Goal: Task Accomplishment & Management: Manage account settings

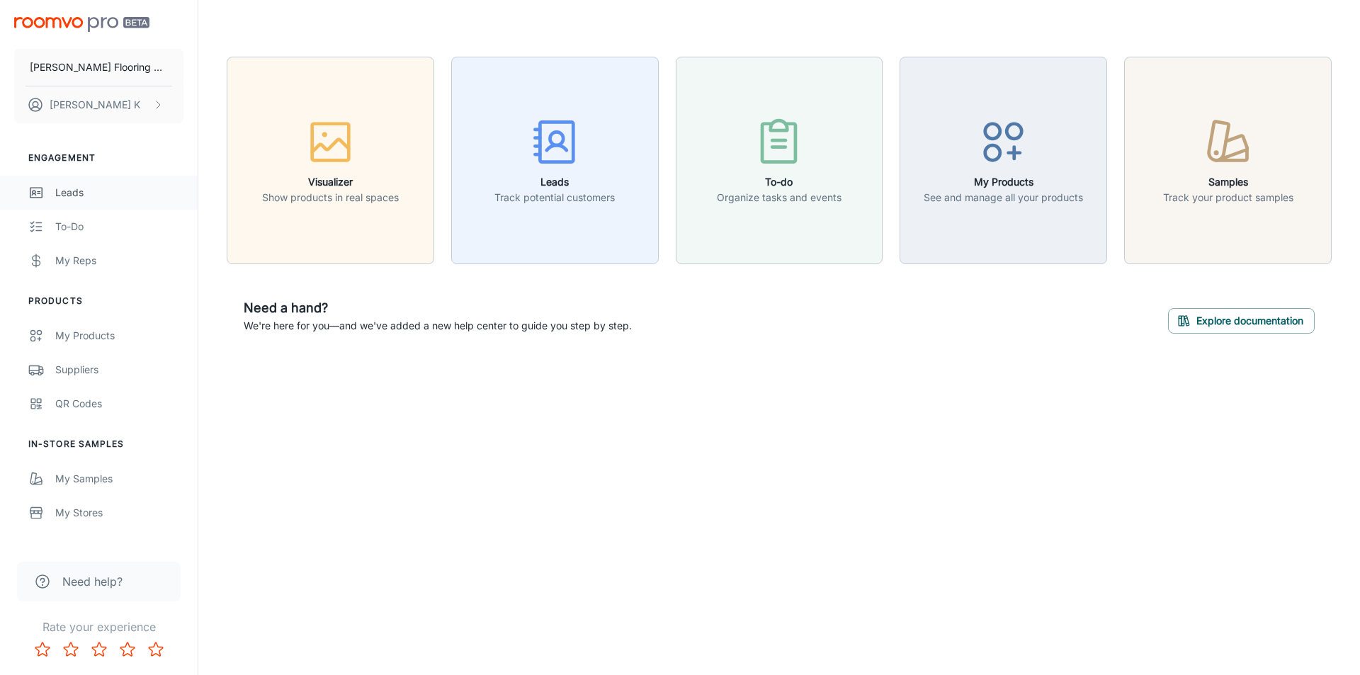
click at [77, 193] on div "Leads" at bounding box center [119, 193] width 128 height 16
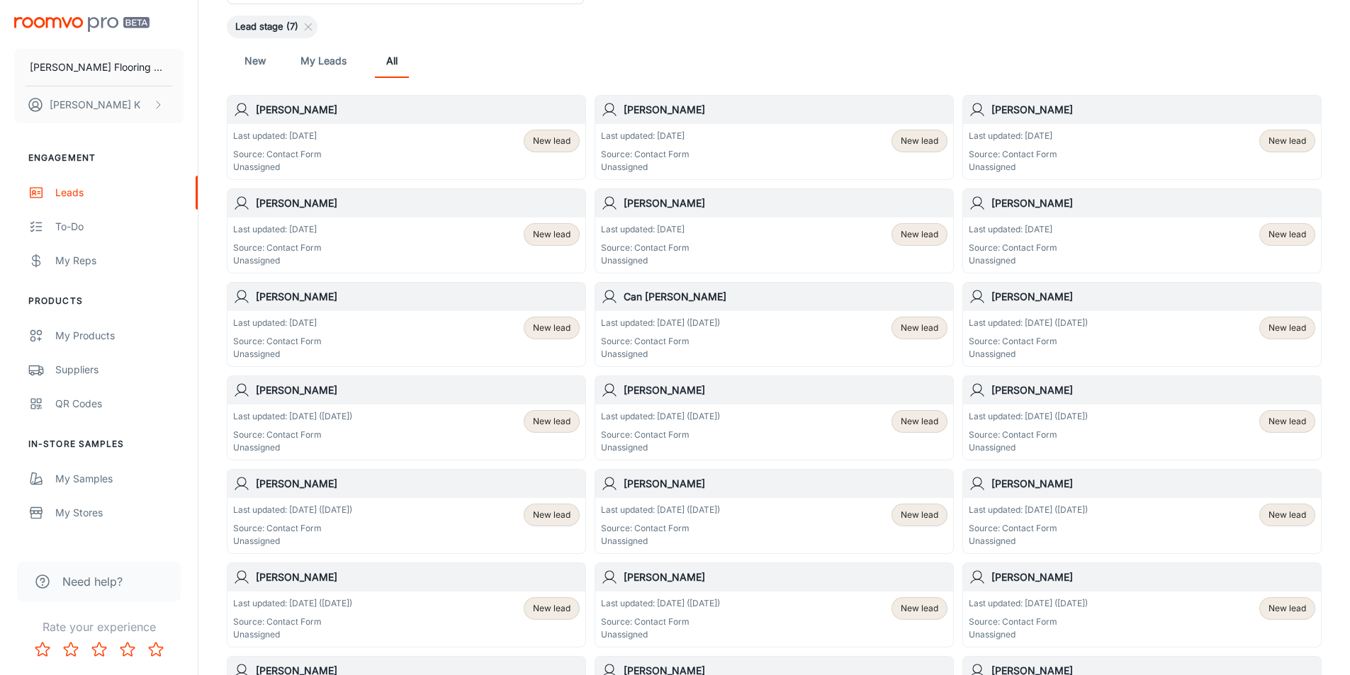
scroll to position [142, 0]
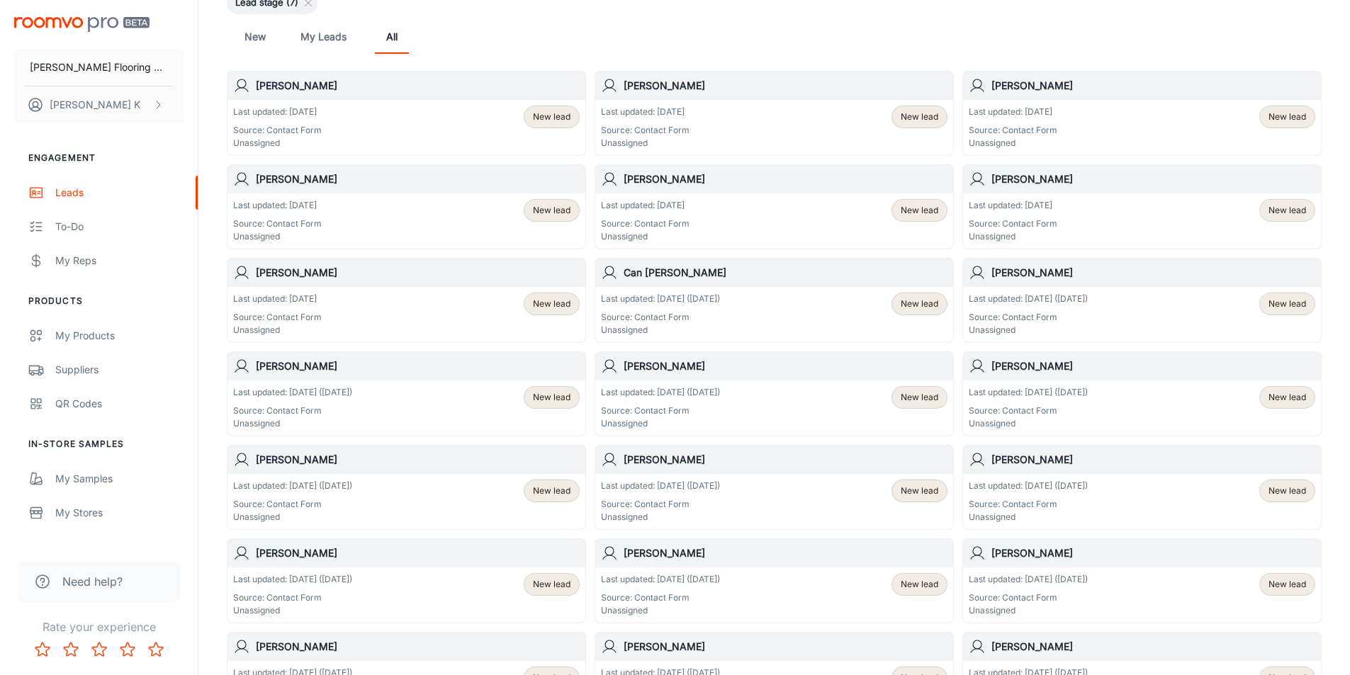
click at [742, 396] on div "Last updated: [DATE] ([DATE]) Source: Contact Form Unassigned New lead" at bounding box center [774, 408] width 346 height 44
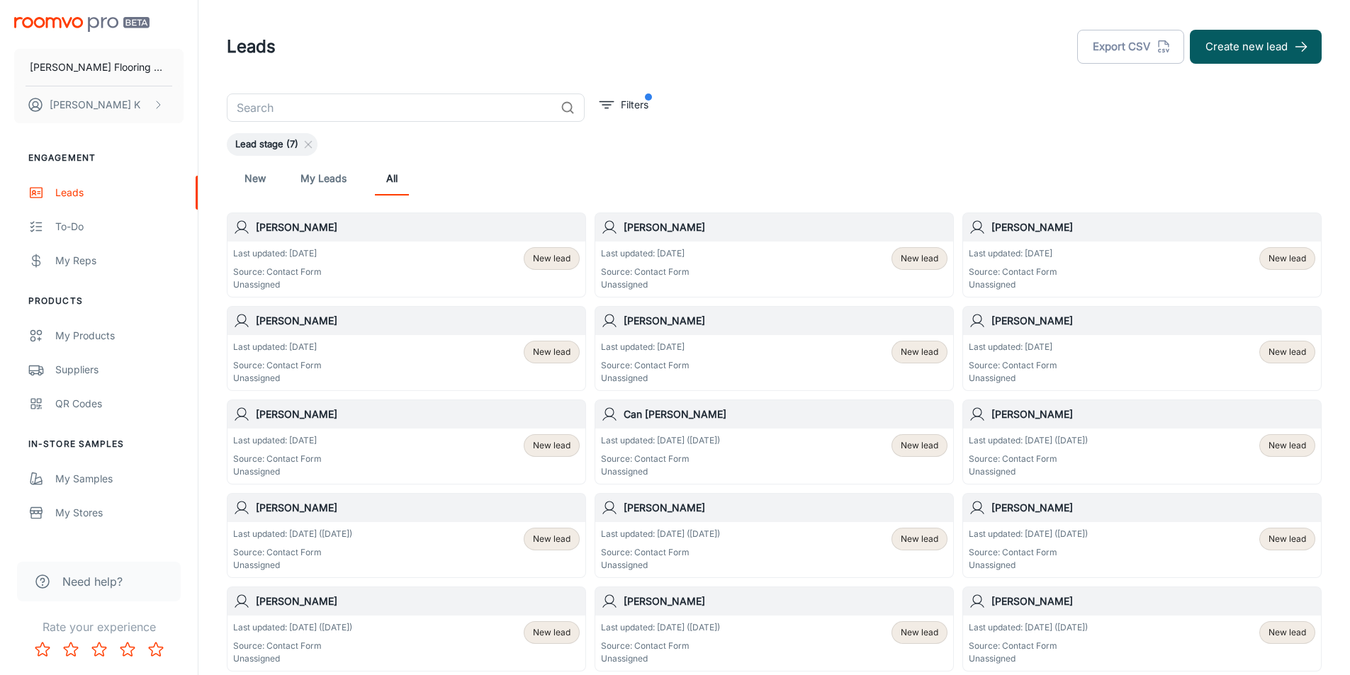
click at [336, 438] on div "Last updated: [DATE] Source: Contact Form Unassigned New lead" at bounding box center [406, 456] width 346 height 44
click at [1081, 440] on p "Last updated: [DATE] ([DATE])" at bounding box center [1028, 440] width 119 height 13
click at [696, 447] on div "Last updated: [DATE] ([DATE]) Source: Contact Form Unassigned" at bounding box center [660, 456] width 119 height 44
click at [374, 457] on div "Last updated: [DATE] Source: Contact Form Unassigned New lead" at bounding box center [406, 456] width 346 height 44
click at [1129, 349] on div "Last updated: [DATE] Source: Contact Form Unassigned New lead" at bounding box center [1142, 363] width 346 height 44
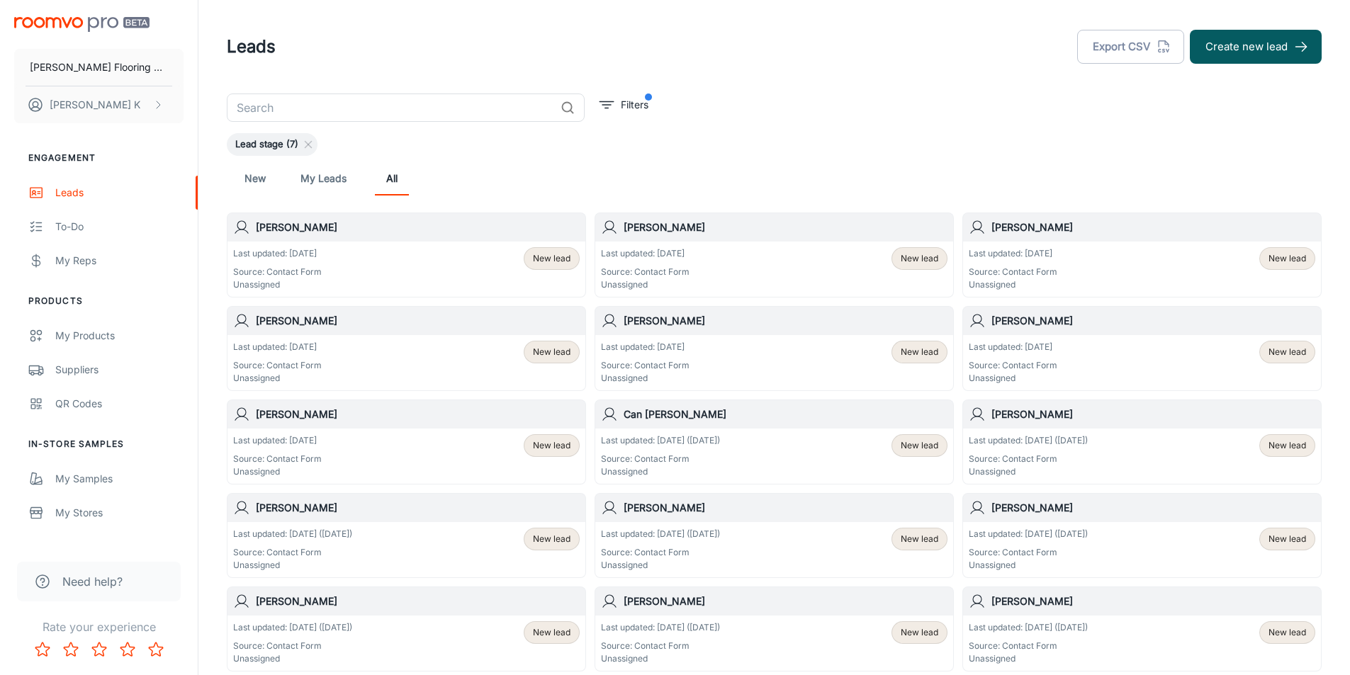
click at [689, 353] on div "Last updated: [DATE] Source: Contact Form Unassigned New lead" at bounding box center [774, 363] width 346 height 44
click at [403, 343] on div "Last updated: [DATE] Source: Contact Form Unassigned New lead" at bounding box center [406, 363] width 346 height 44
click at [1030, 233] on h6 "[PERSON_NAME]" at bounding box center [1153, 228] width 324 height 16
click at [655, 234] on h6 "[PERSON_NAME]" at bounding box center [786, 228] width 324 height 16
click at [320, 249] on p "Last updated: [DATE]" at bounding box center [277, 253] width 89 height 13
